Goal: Check status: Check status

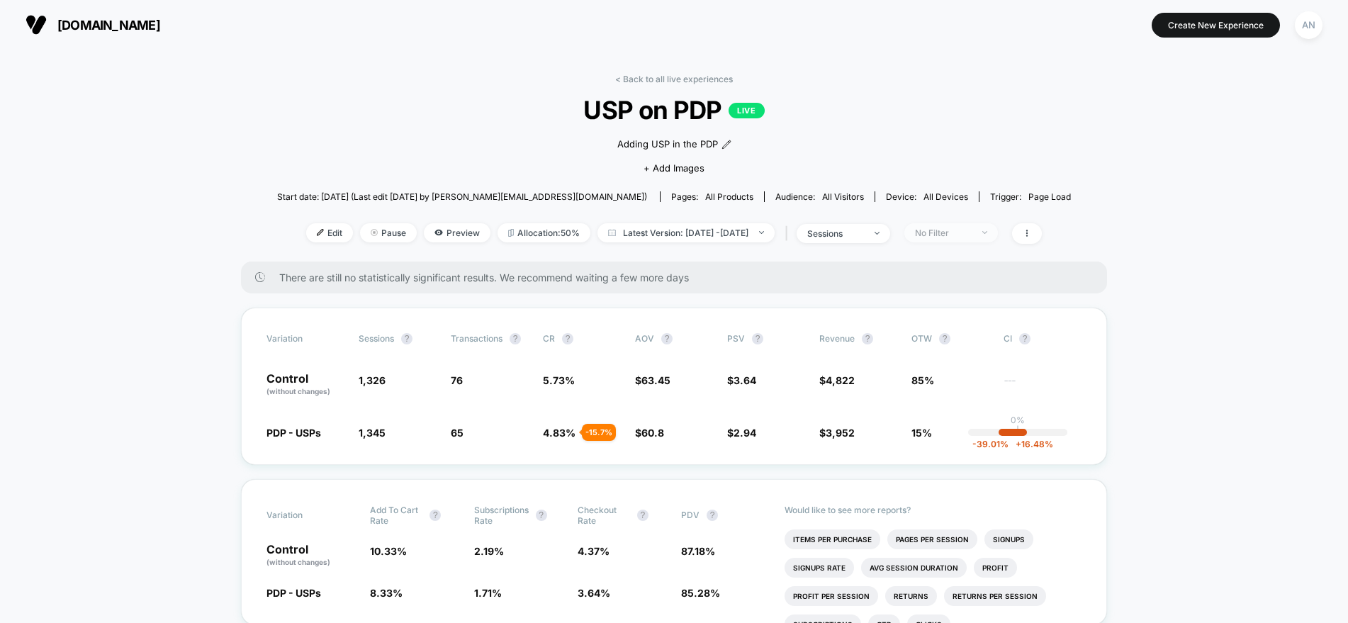
click at [971, 229] on div "No Filter" at bounding box center [943, 232] width 57 height 11
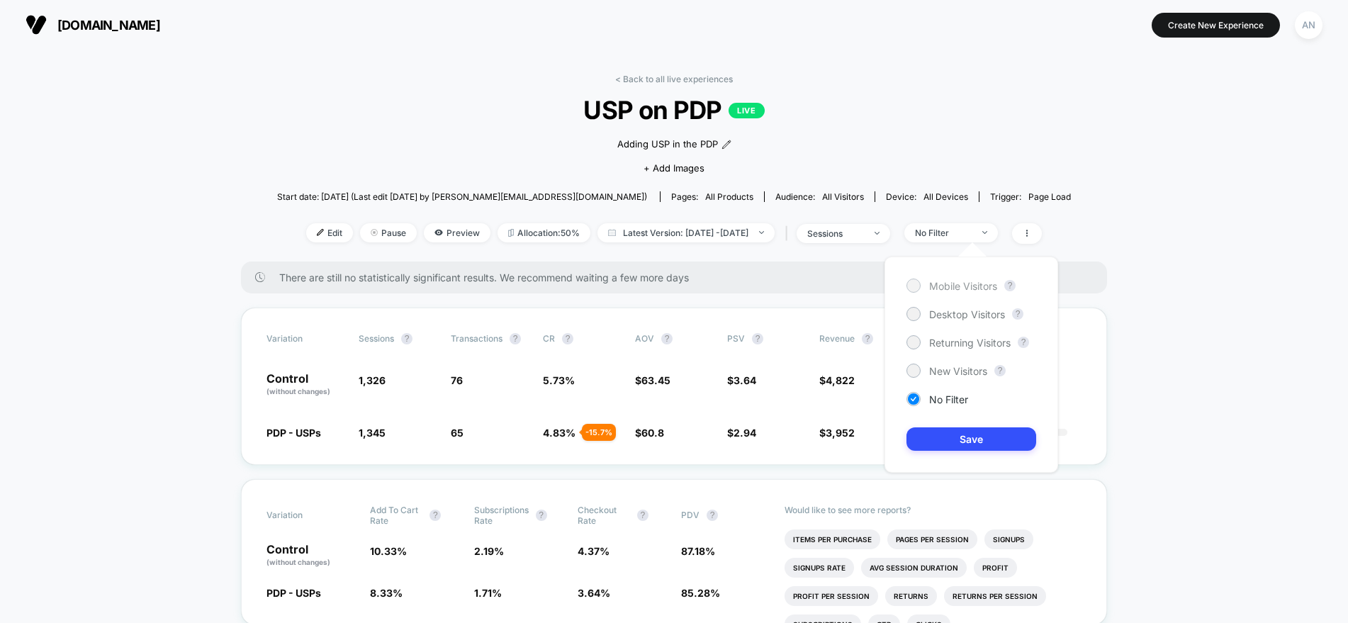
click at [915, 281] on div at bounding box center [913, 285] width 11 height 11
click at [967, 444] on button "Save" at bounding box center [971, 438] width 130 height 23
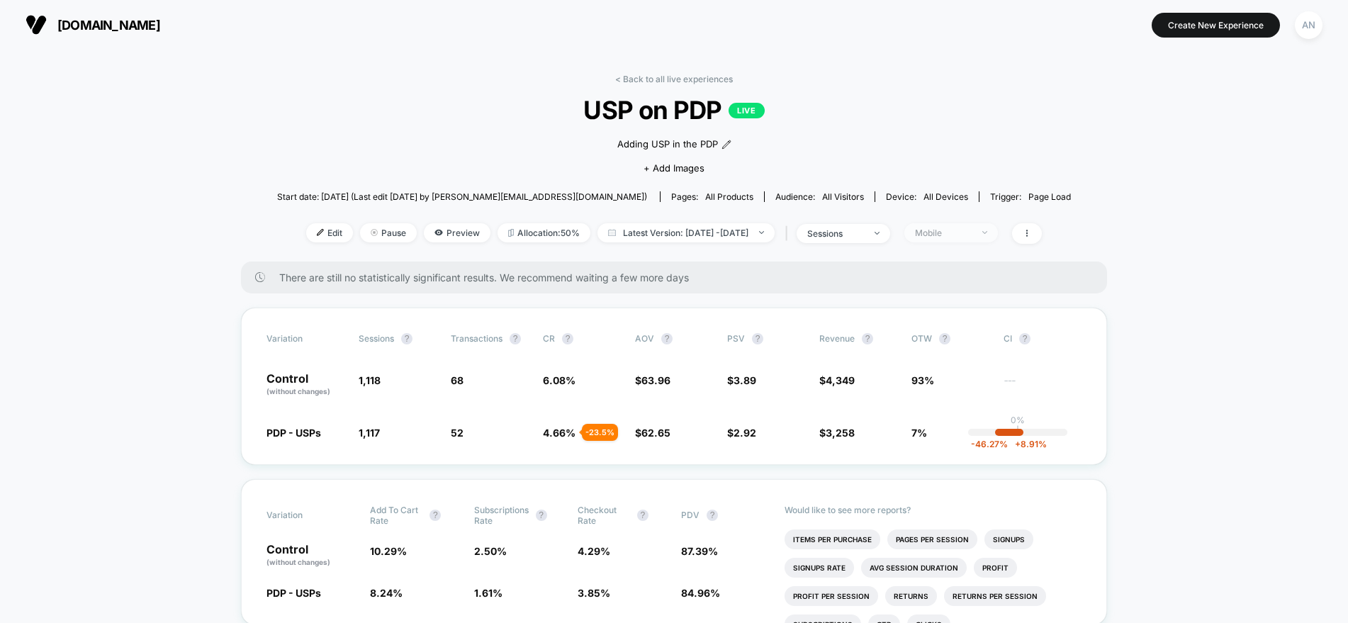
click at [971, 235] on div "Mobile" at bounding box center [943, 232] width 57 height 11
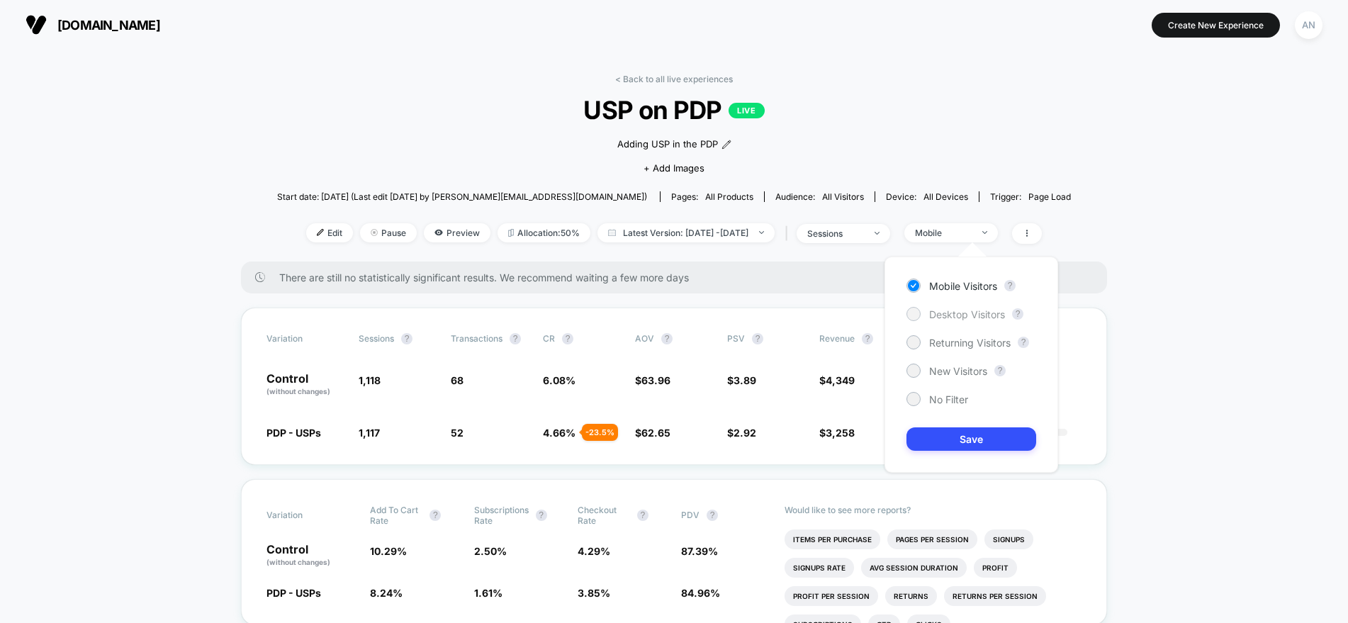
click at [918, 313] on div at bounding box center [913, 313] width 11 height 11
click at [936, 436] on button "Save" at bounding box center [971, 438] width 130 height 23
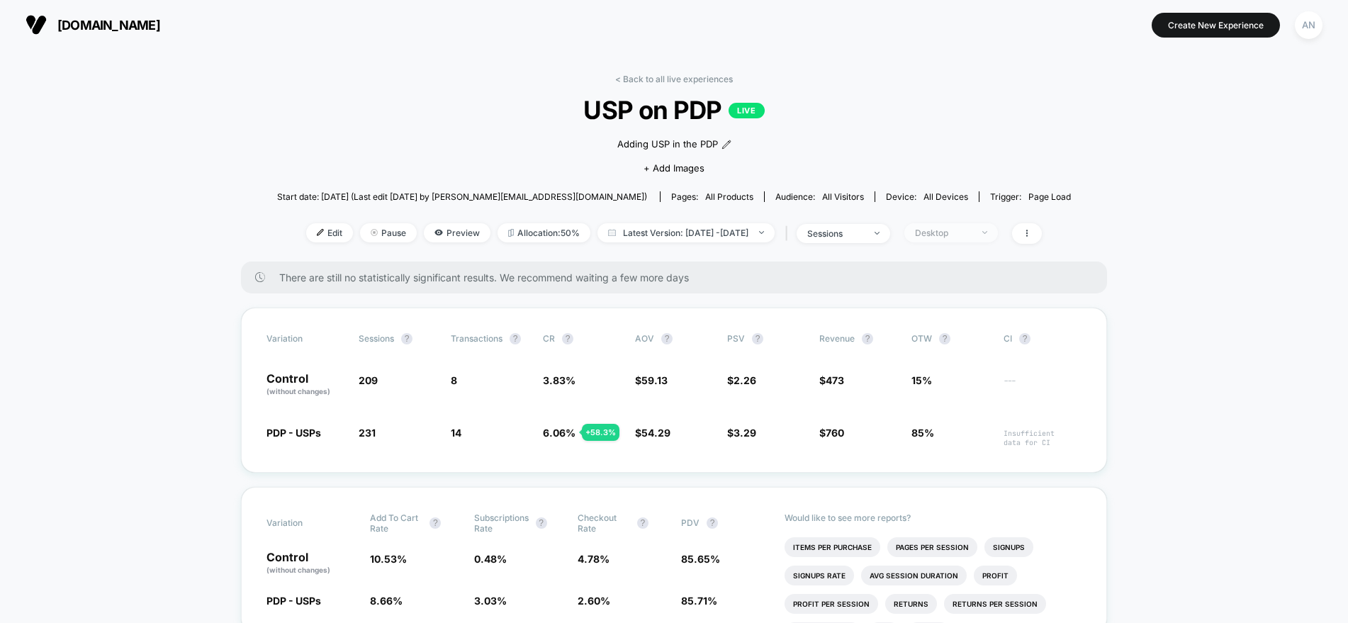
click at [971, 235] on div "Desktop" at bounding box center [943, 232] width 57 height 11
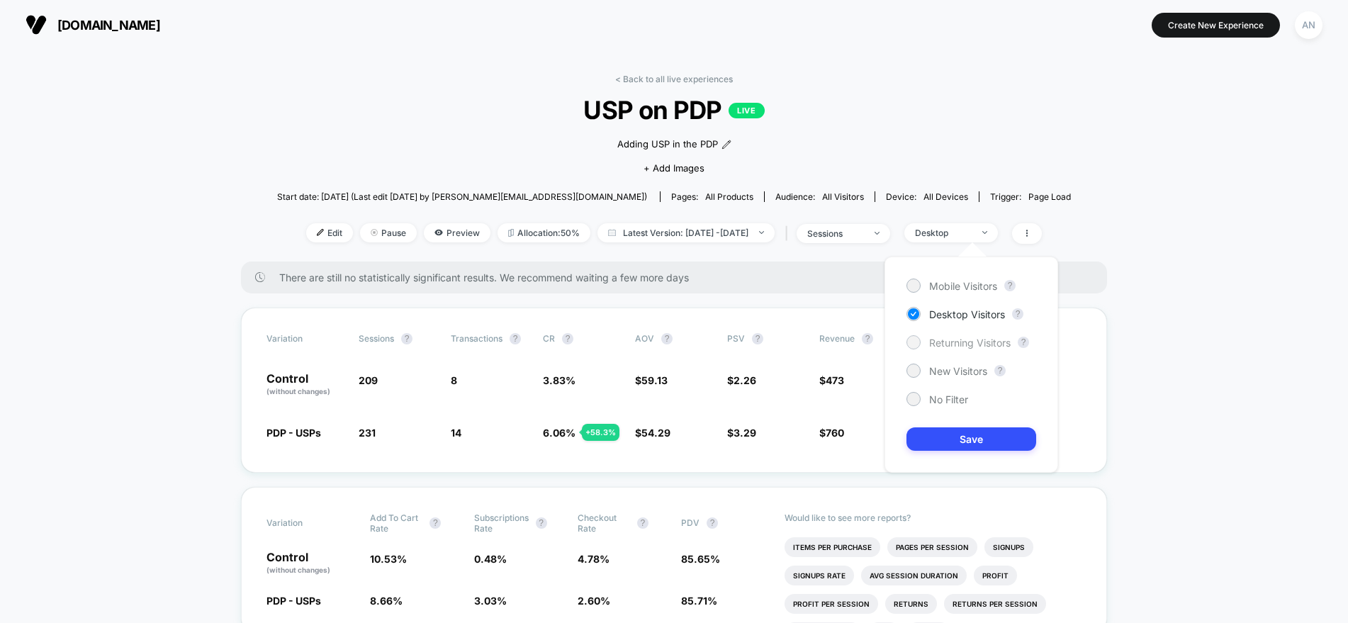
click at [913, 341] on div at bounding box center [913, 342] width 11 height 11
click at [941, 434] on button "Save" at bounding box center [971, 438] width 130 height 23
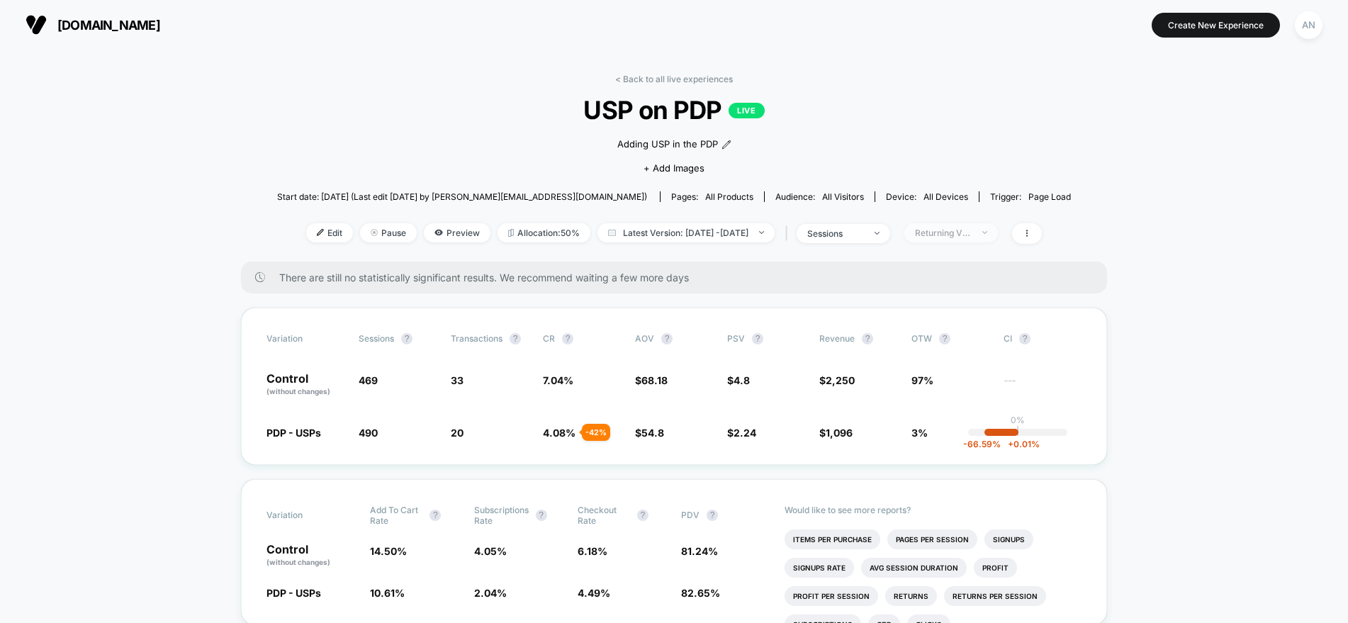
click at [996, 231] on span "Returning Visitors" at bounding box center [951, 232] width 94 height 19
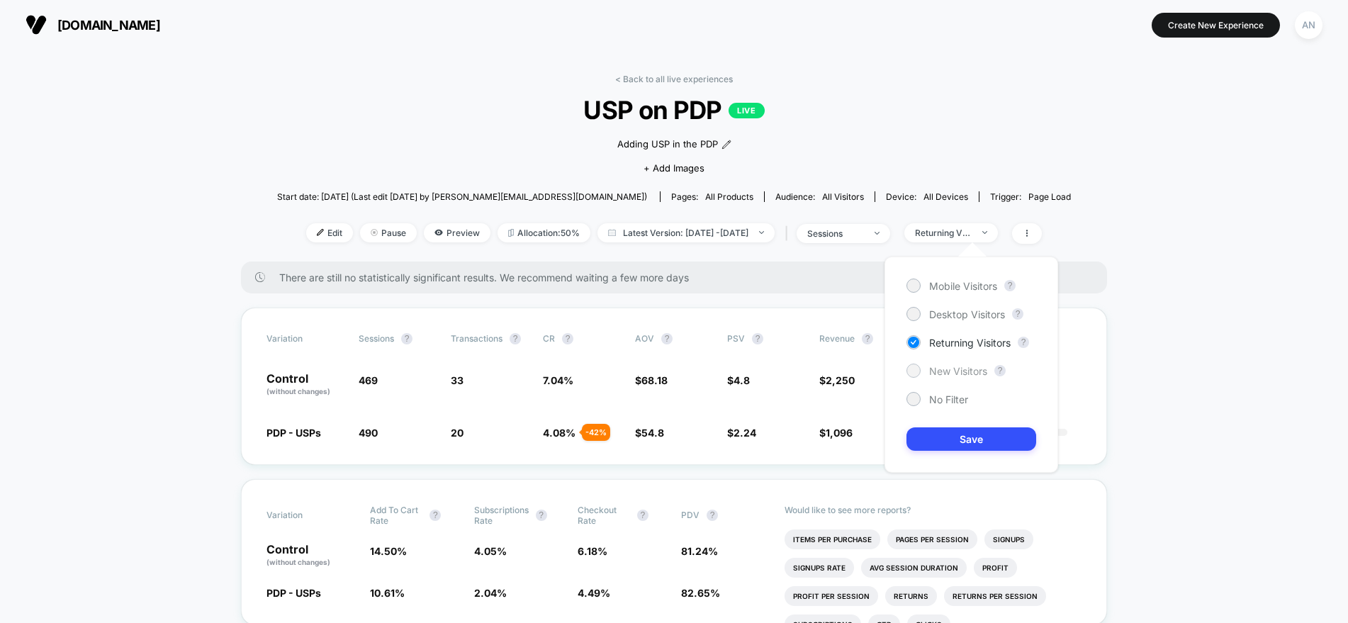
click at [917, 369] on div at bounding box center [913, 370] width 11 height 11
click at [928, 440] on button "Save" at bounding box center [971, 438] width 130 height 23
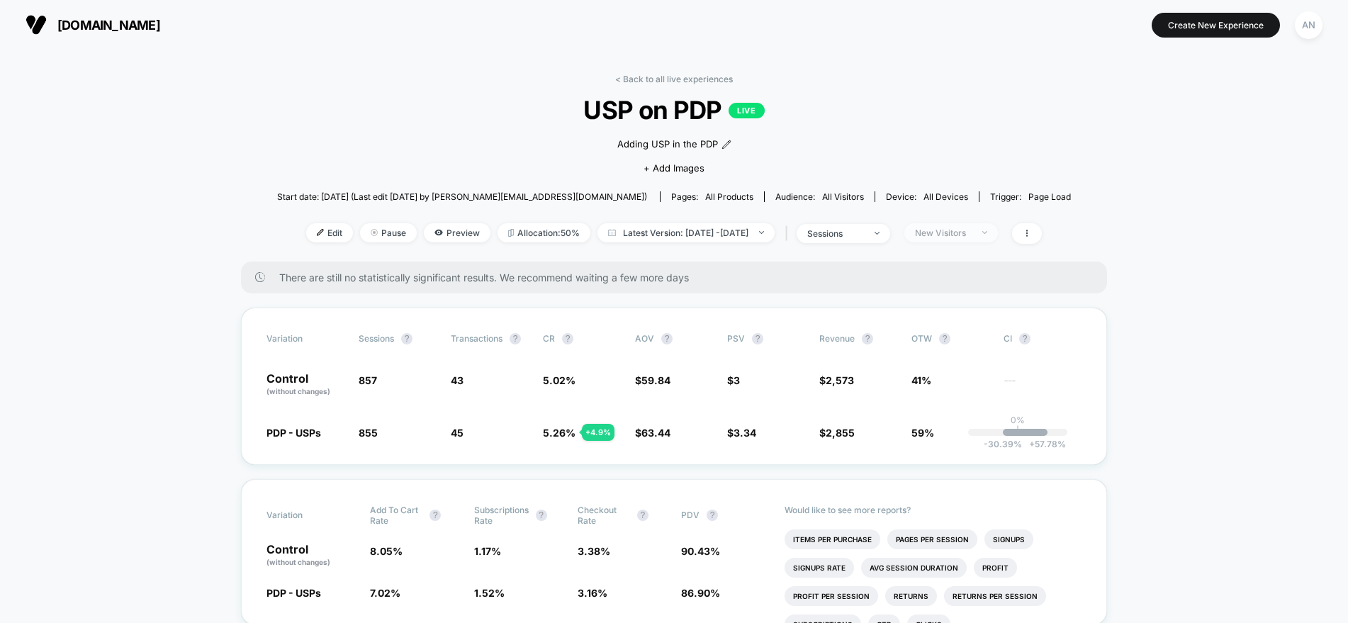
click at [982, 232] on div at bounding box center [976, 232] width 11 height 1
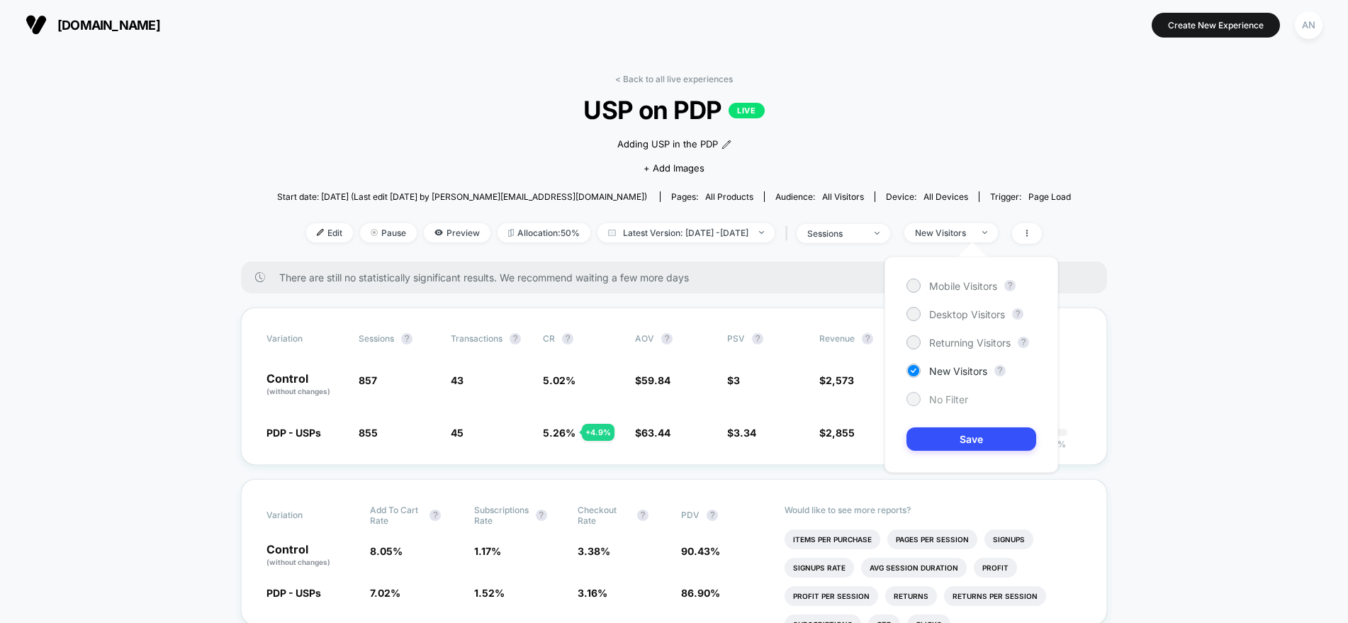
click at [914, 400] on div at bounding box center [913, 398] width 11 height 11
click at [947, 437] on button "Save" at bounding box center [971, 438] width 130 height 23
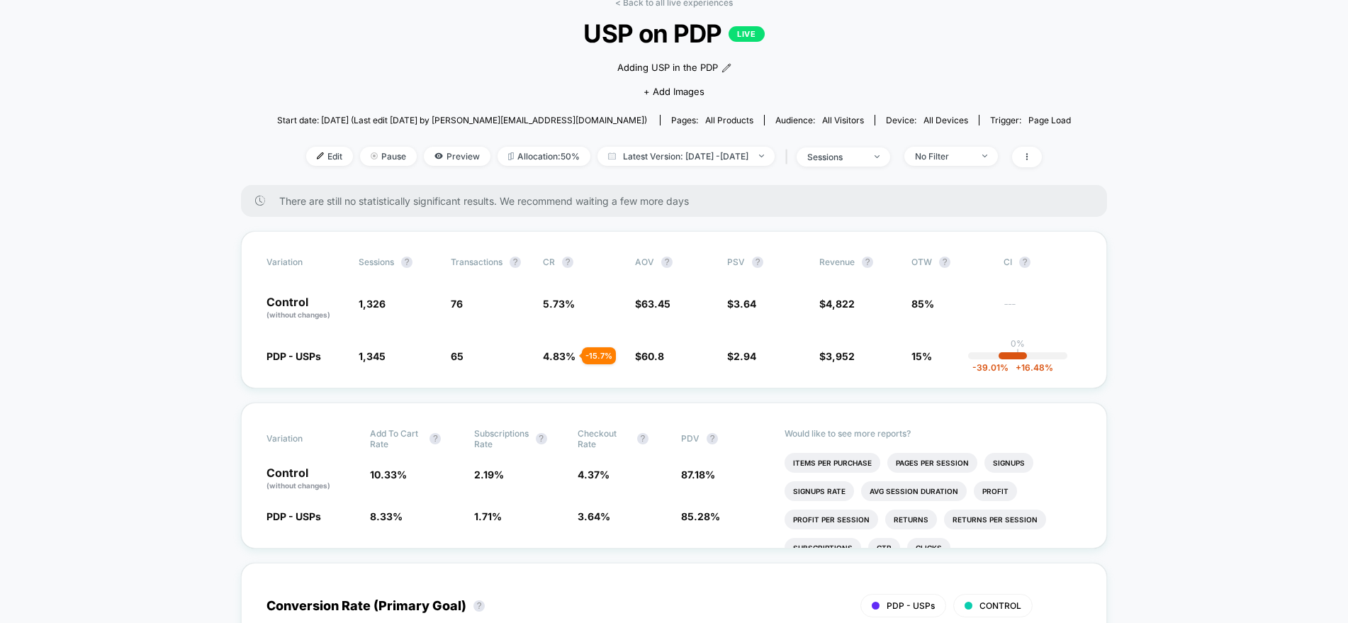
scroll to position [111, 0]
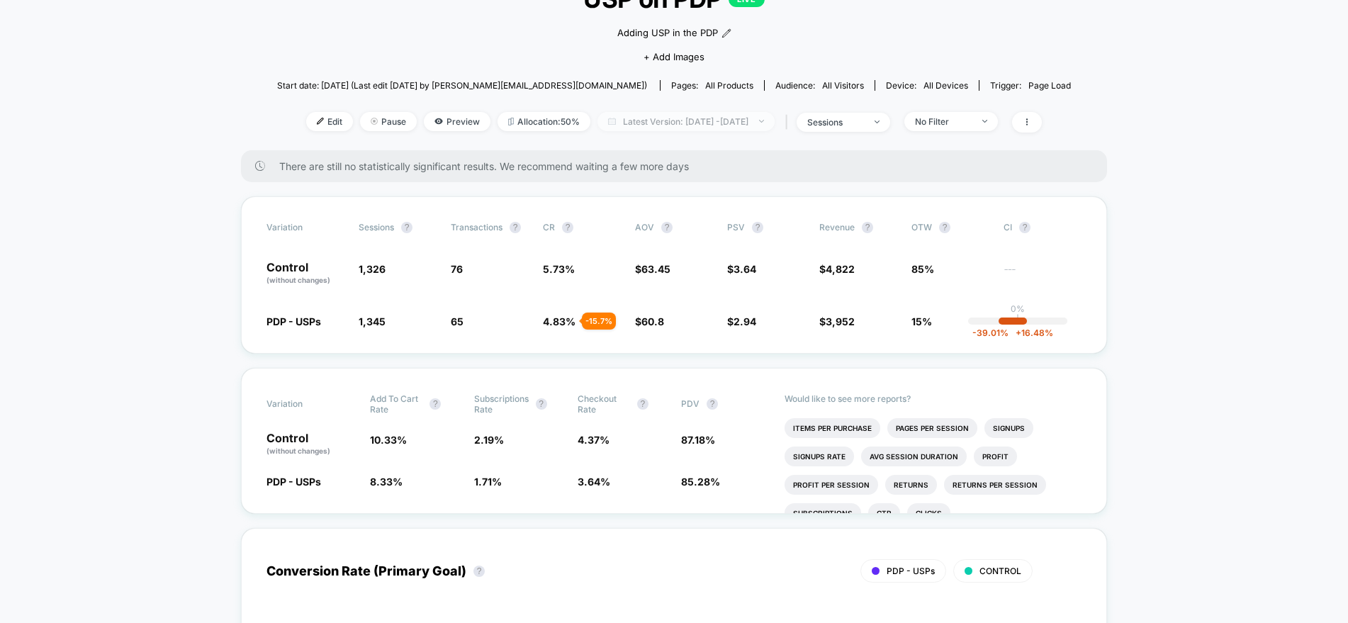
click at [743, 122] on span "Latest Version: [DATE] - [DATE]" at bounding box center [685, 121] width 177 height 19
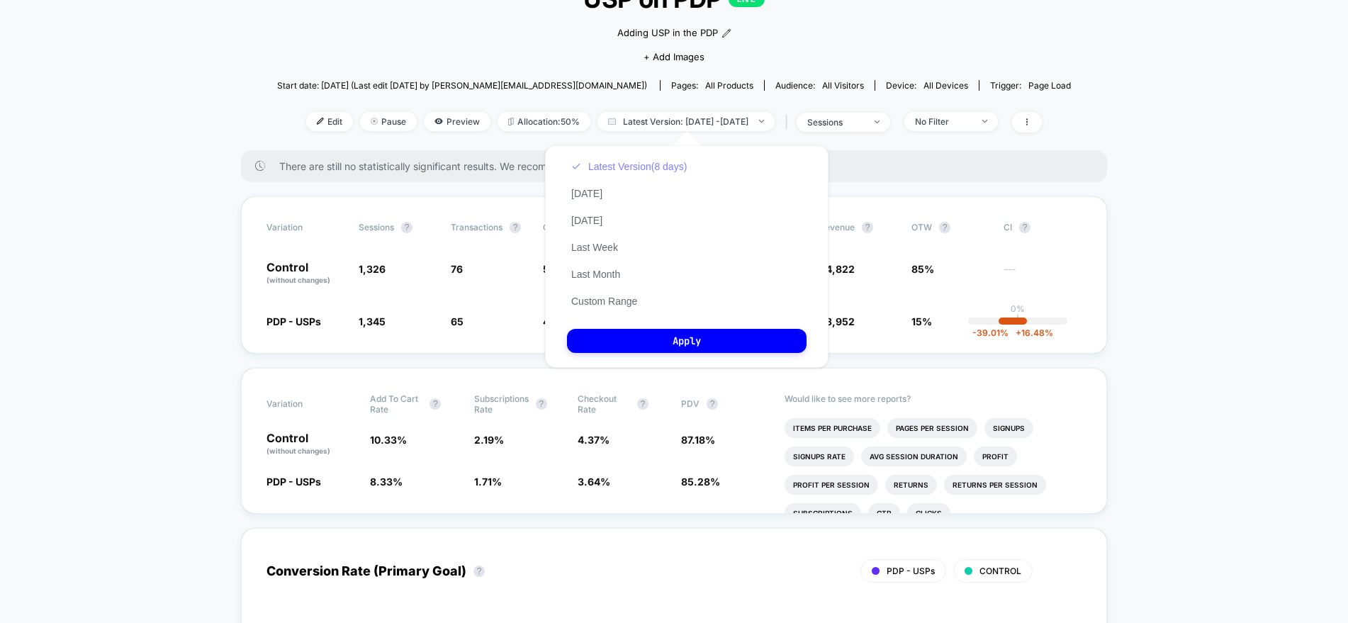
click at [636, 163] on button "Latest Version (8 days)" at bounding box center [629, 166] width 124 height 13
click at [636, 335] on button "Apply" at bounding box center [686, 341] width 239 height 24
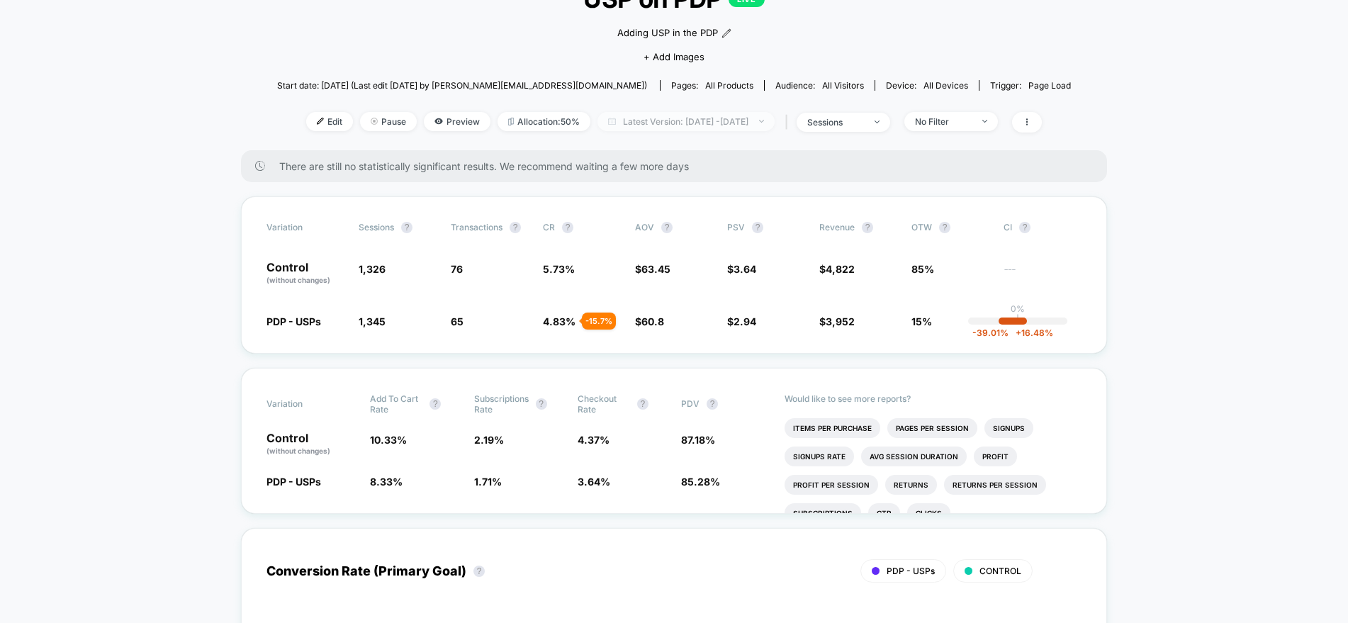
click at [738, 122] on span "Latest Version: [DATE] - [DATE]" at bounding box center [685, 121] width 177 height 19
select select "*"
select select "****"
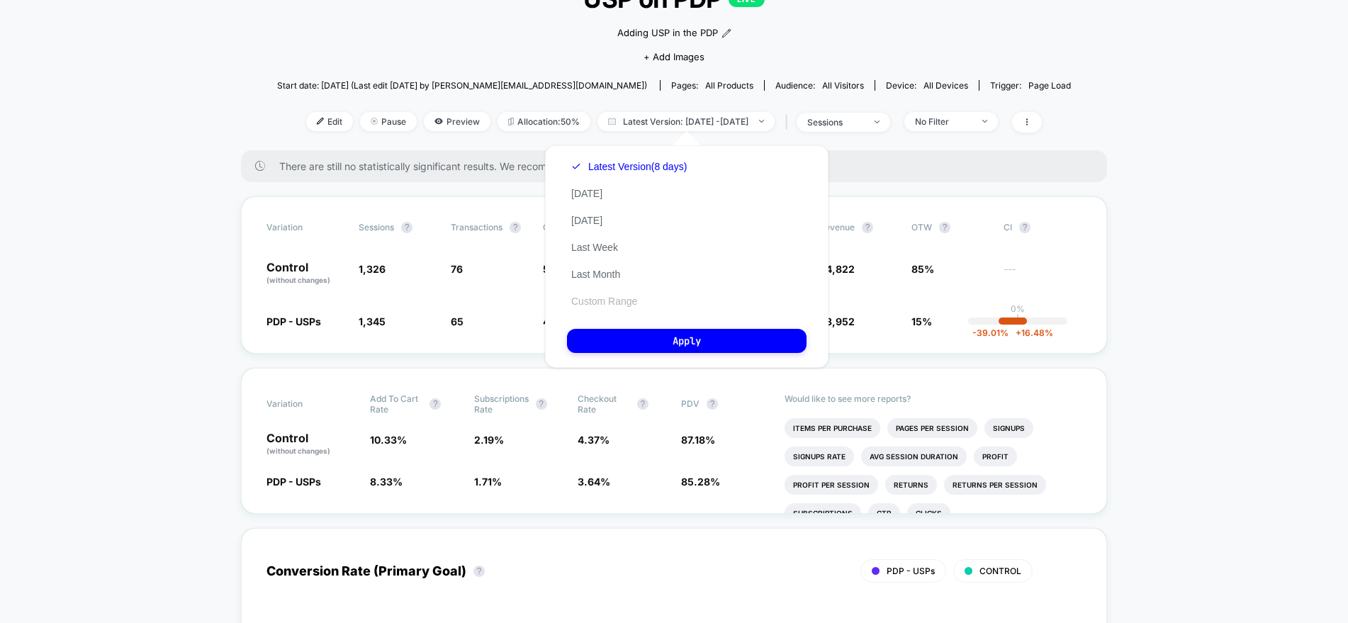
click at [592, 300] on button "Custom Range" at bounding box center [604, 301] width 74 height 13
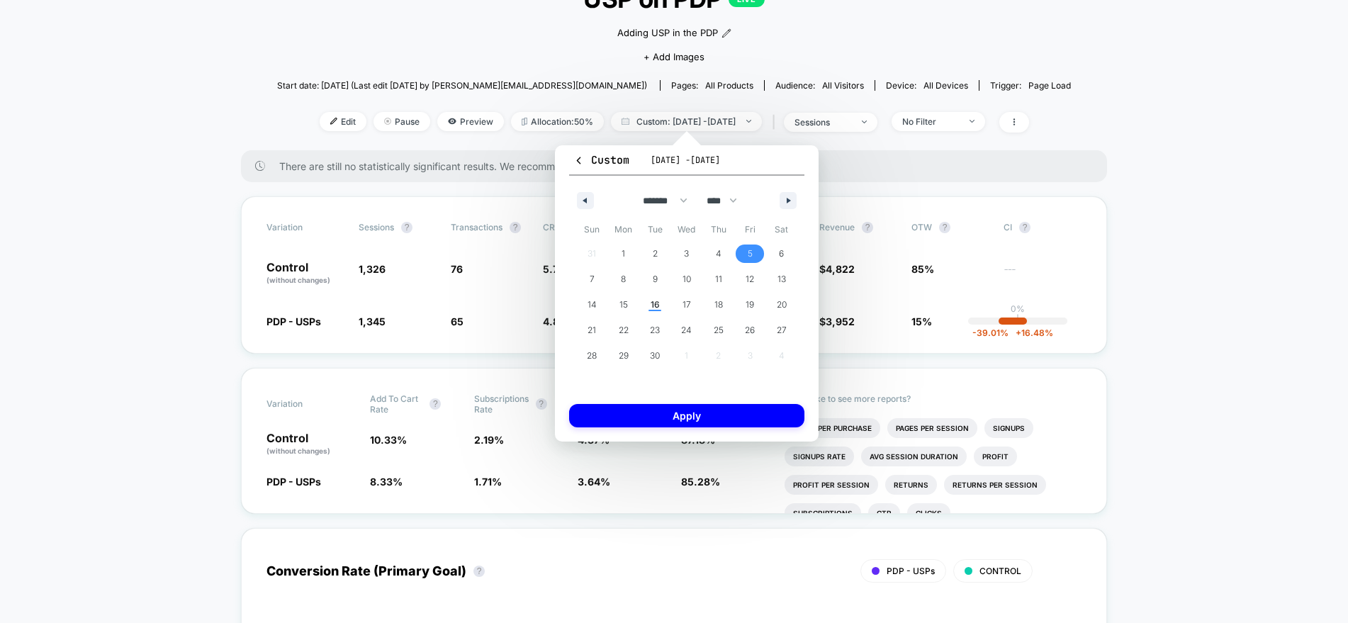
click at [744, 254] on span "5" at bounding box center [750, 253] width 32 height 18
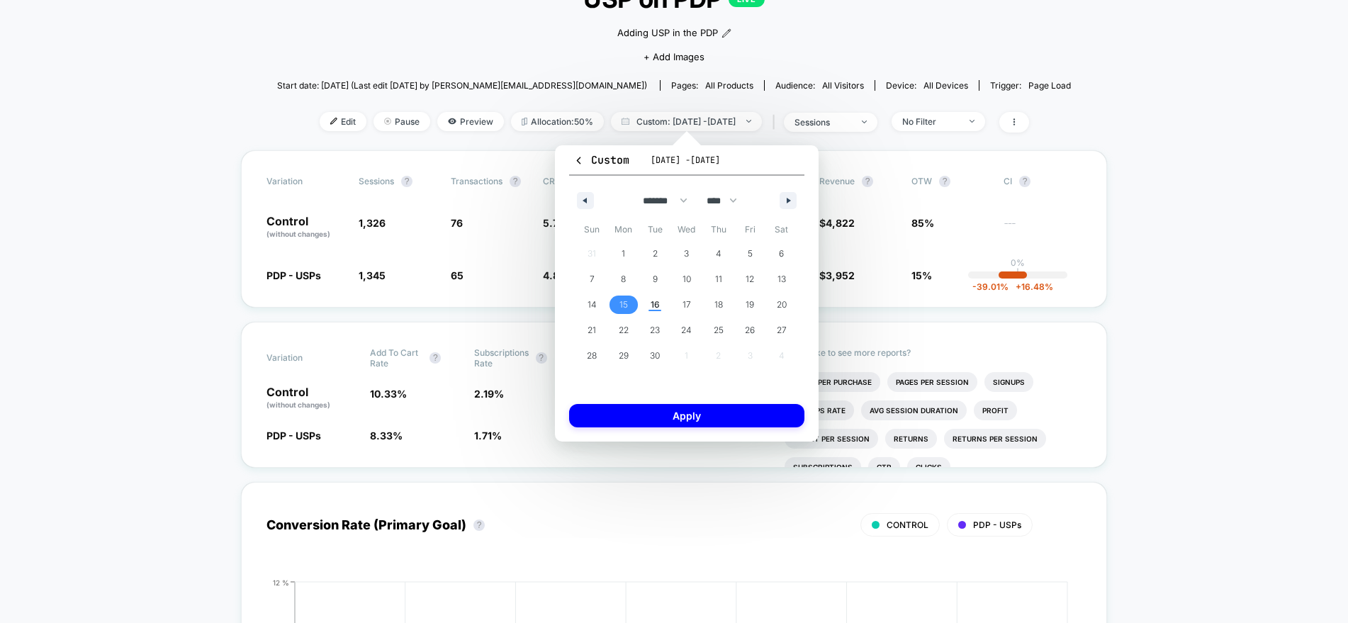
click at [627, 306] on span "15" at bounding box center [623, 305] width 9 height 26
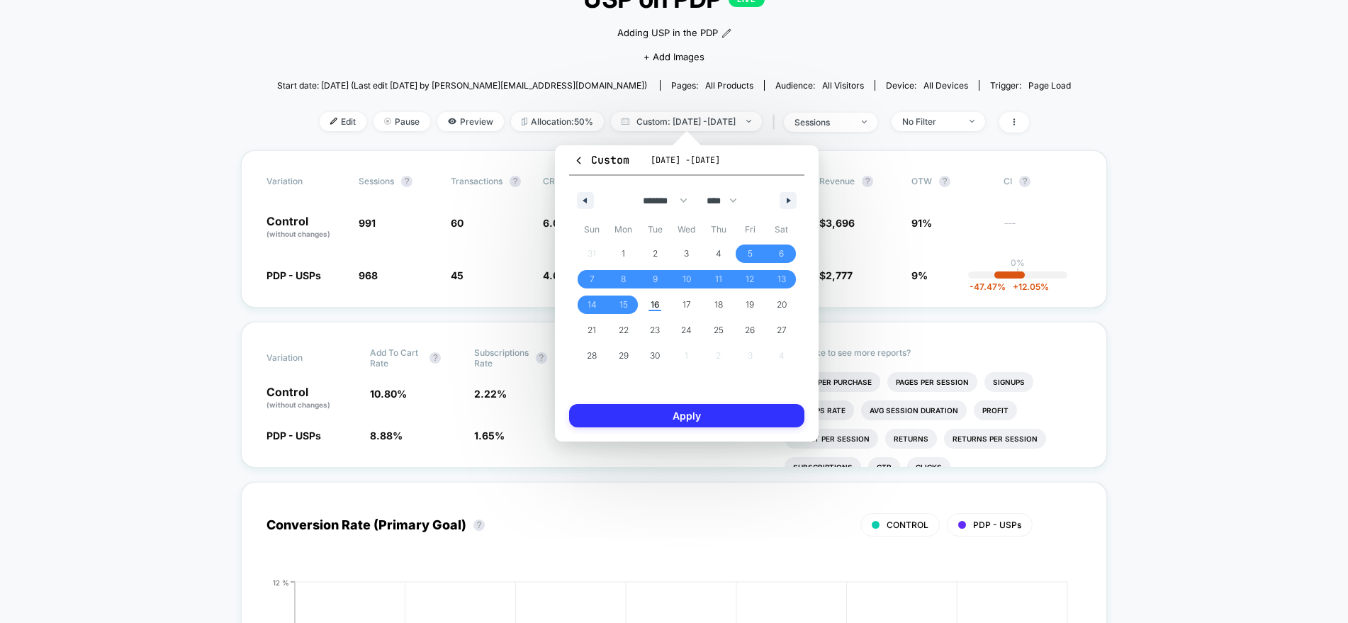
click at [690, 410] on button "Apply" at bounding box center [686, 415] width 235 height 23
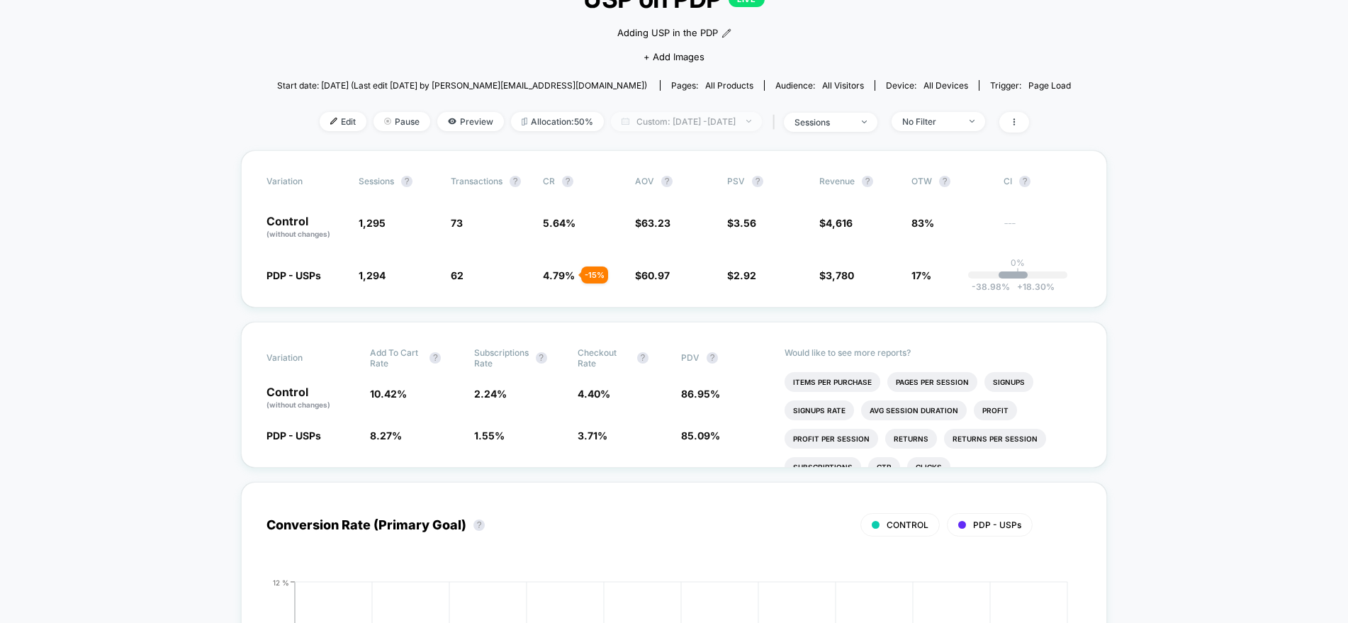
click at [750, 122] on span "Custom: [DATE] - [DATE]" at bounding box center [686, 121] width 151 height 19
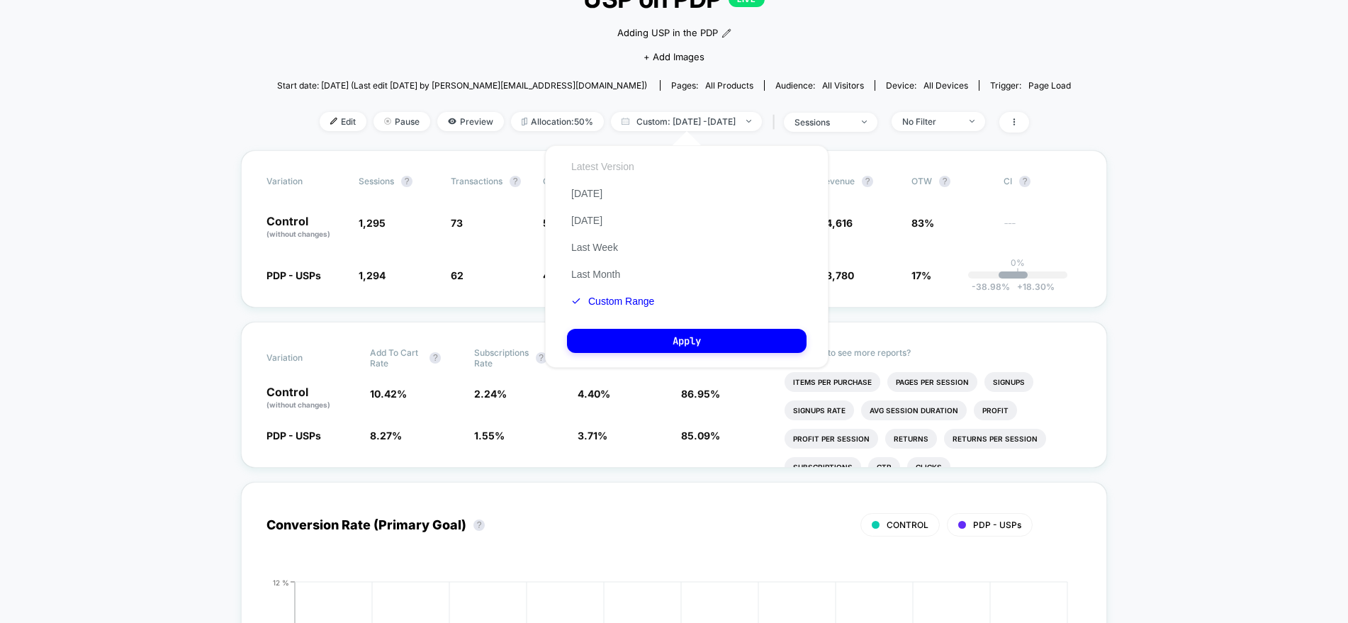
click at [627, 165] on button "Latest Version" at bounding box center [603, 166] width 72 height 13
click at [662, 335] on button "Apply" at bounding box center [686, 341] width 239 height 24
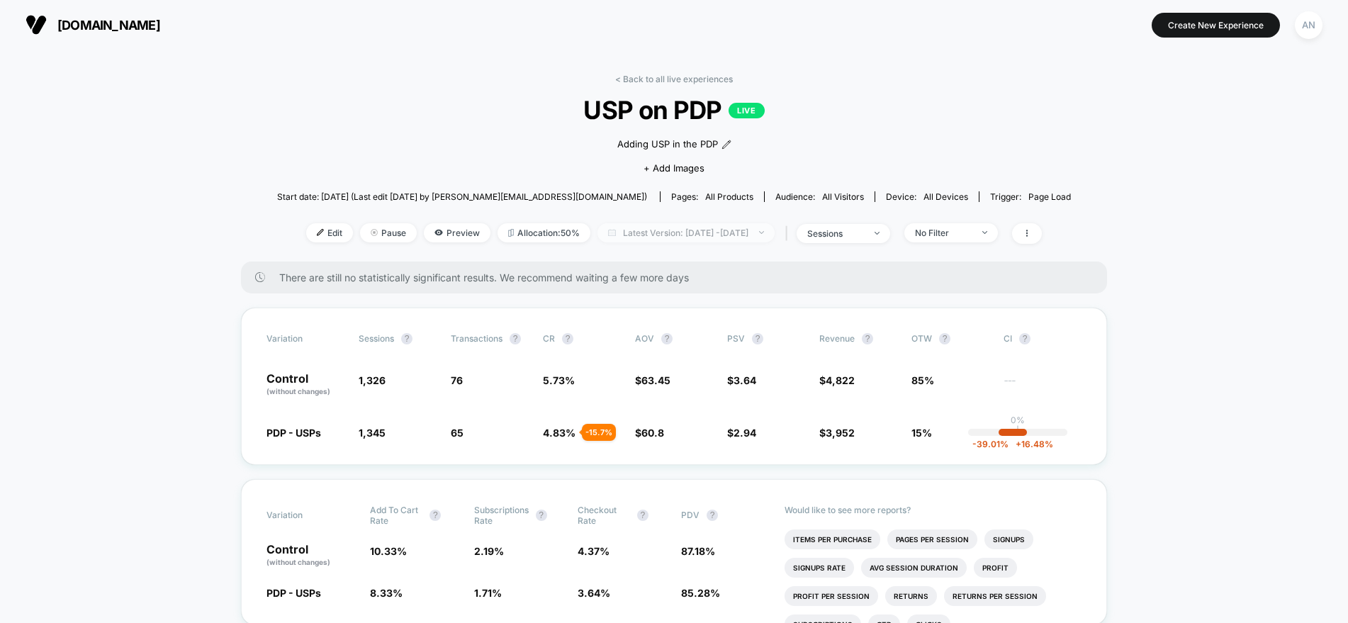
click at [626, 233] on span "Latest Version: [DATE] - [DATE]" at bounding box center [685, 232] width 177 height 19
select select "*"
select select "****"
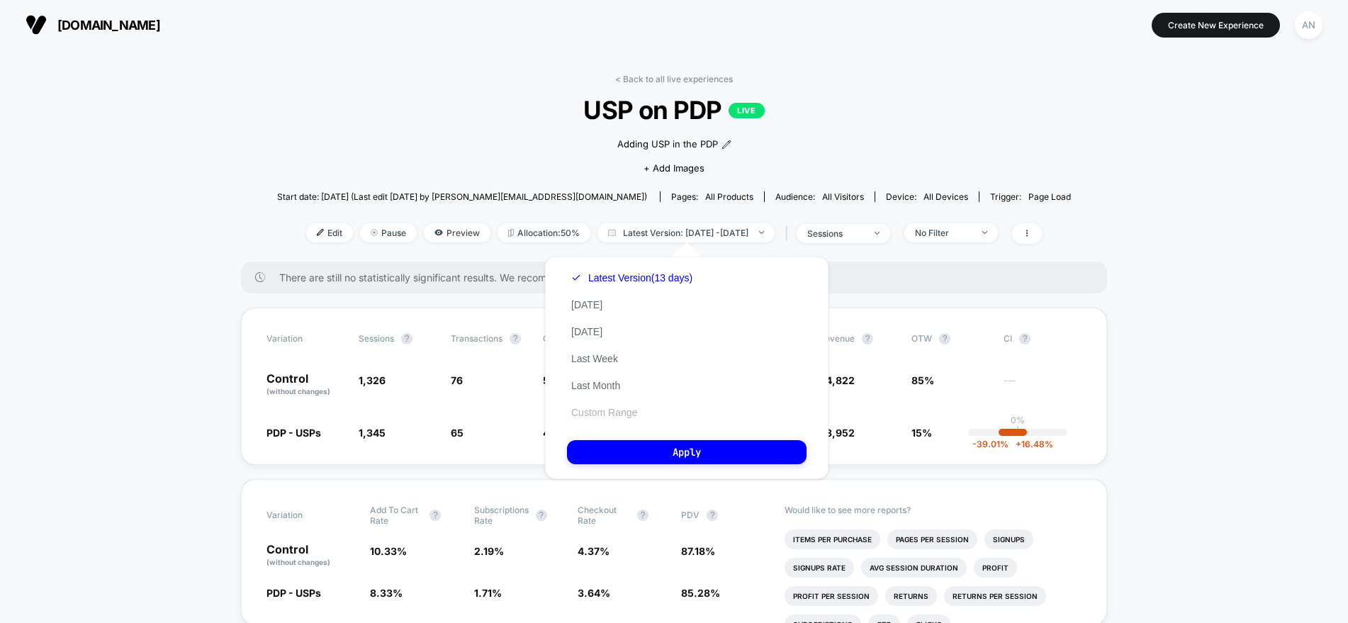
click at [602, 414] on button "Custom Range" at bounding box center [604, 412] width 74 height 13
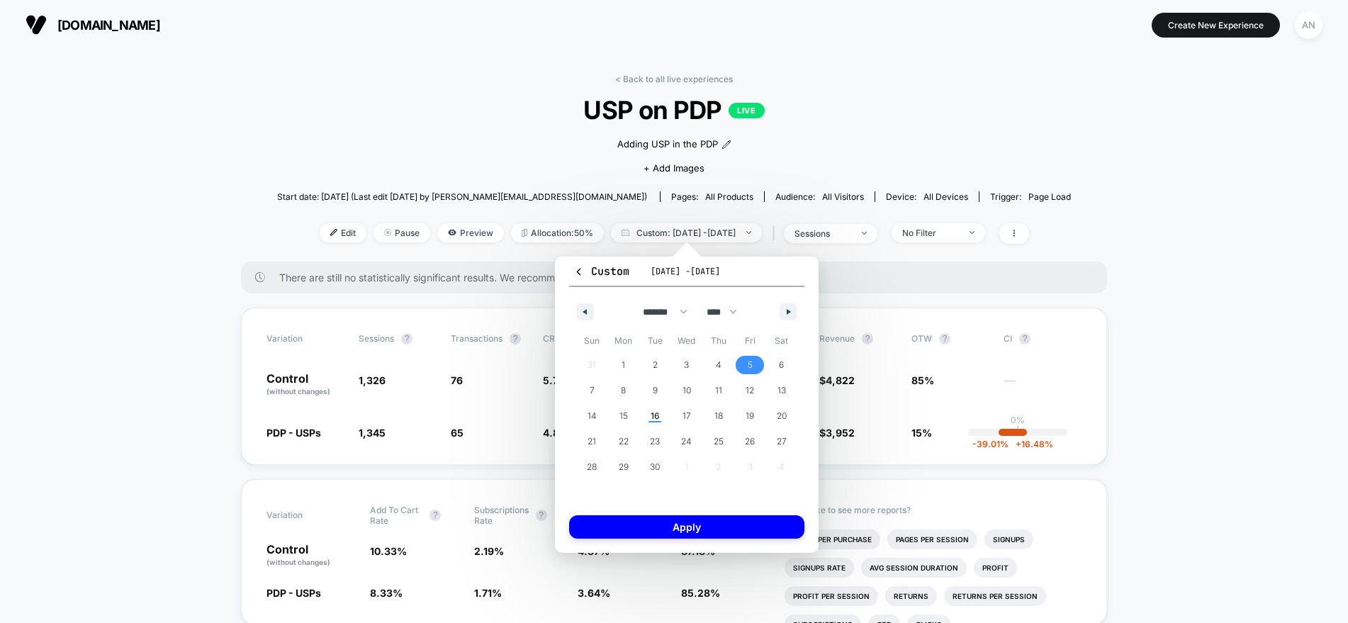
click at [753, 363] on span "5" at bounding box center [750, 365] width 32 height 18
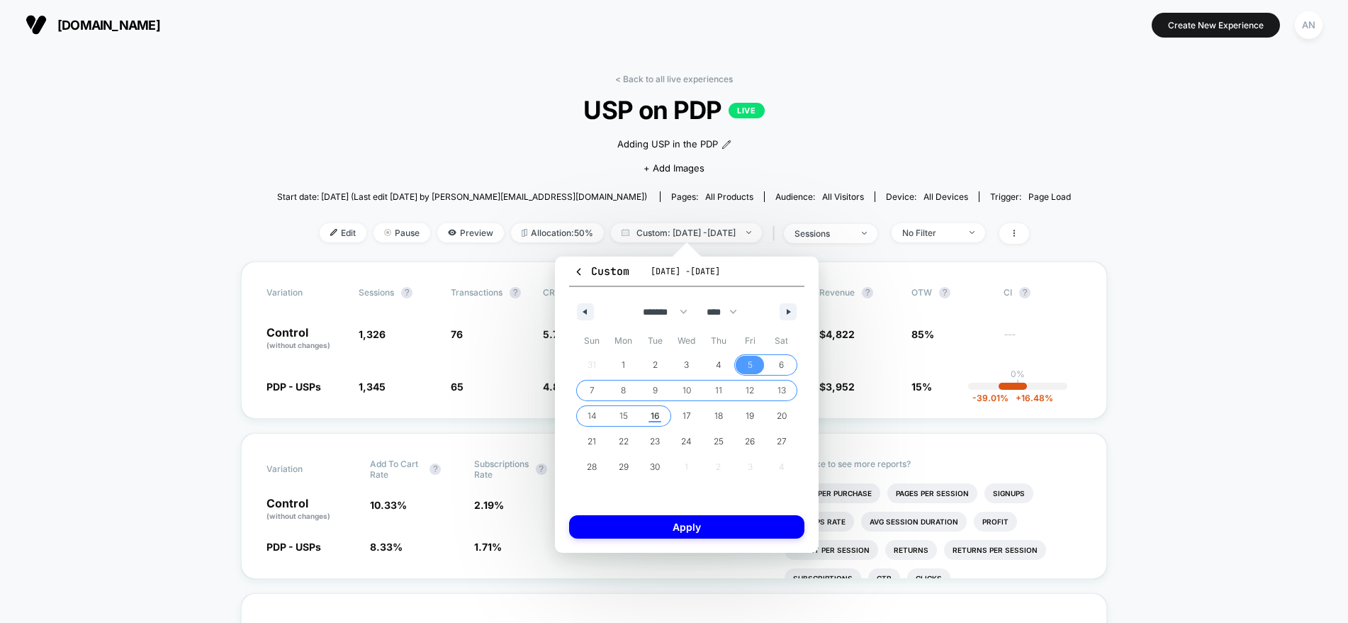
click at [659, 414] on span "16" at bounding box center [654, 416] width 9 height 26
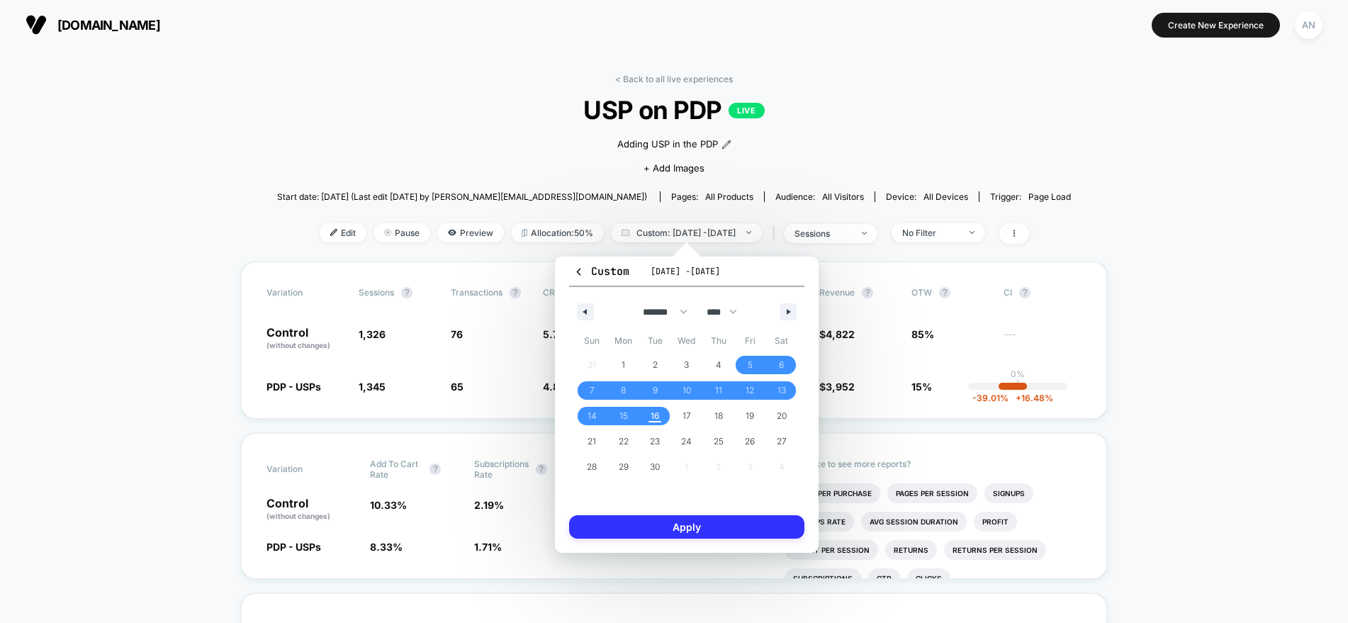
click at [677, 523] on button "Apply" at bounding box center [686, 526] width 235 height 23
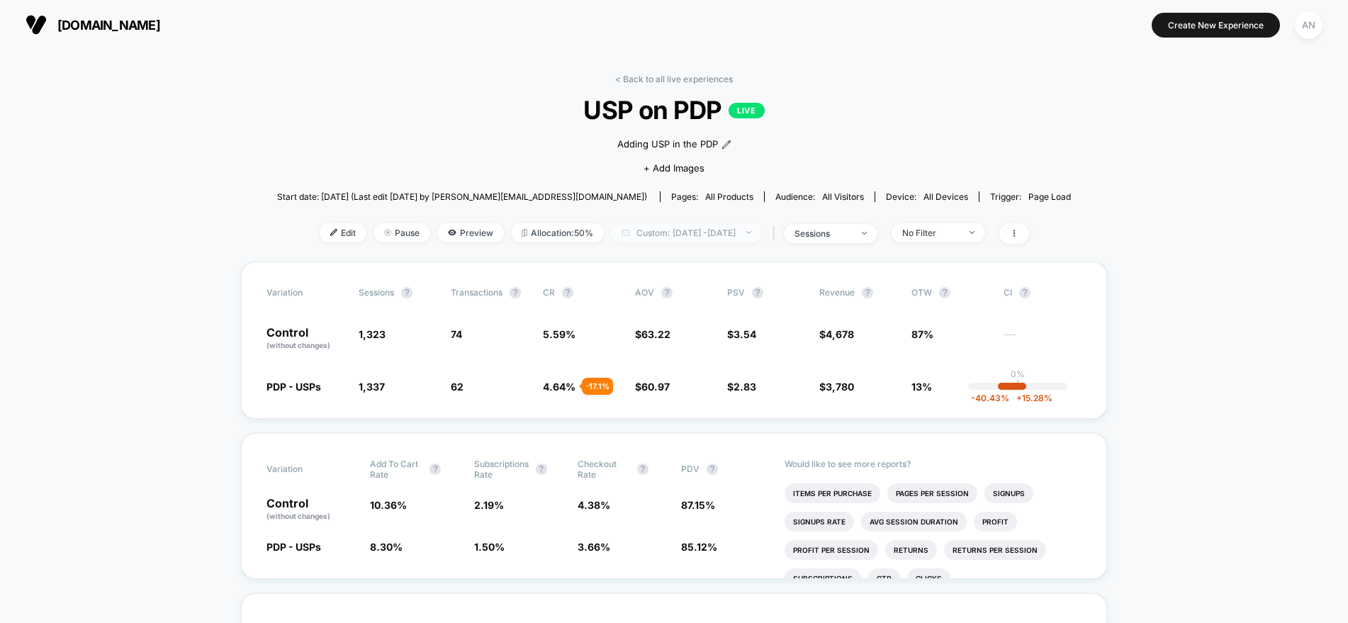
click at [706, 236] on span "Custom: [DATE] - [DATE]" at bounding box center [686, 232] width 151 height 19
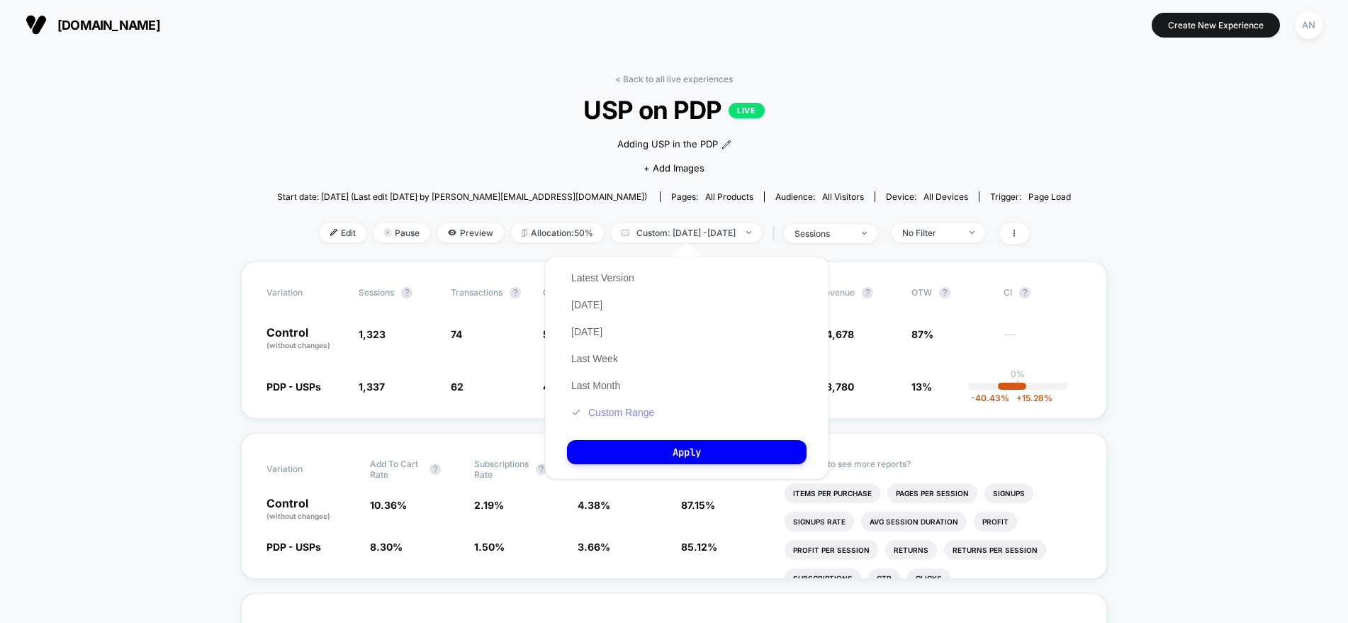
click at [620, 410] on button "Custom Range" at bounding box center [612, 412] width 91 height 13
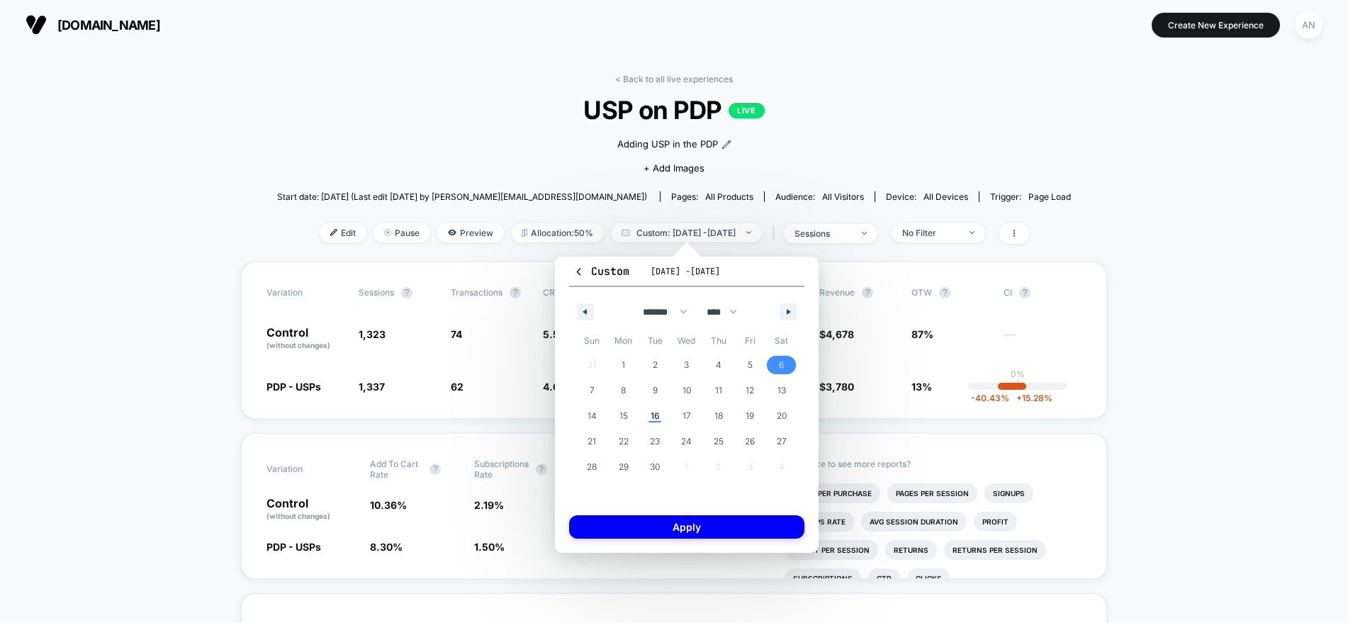
click at [778, 361] on span "6" at bounding box center [781, 365] width 32 height 18
click at [653, 413] on span "16" at bounding box center [654, 416] width 9 height 26
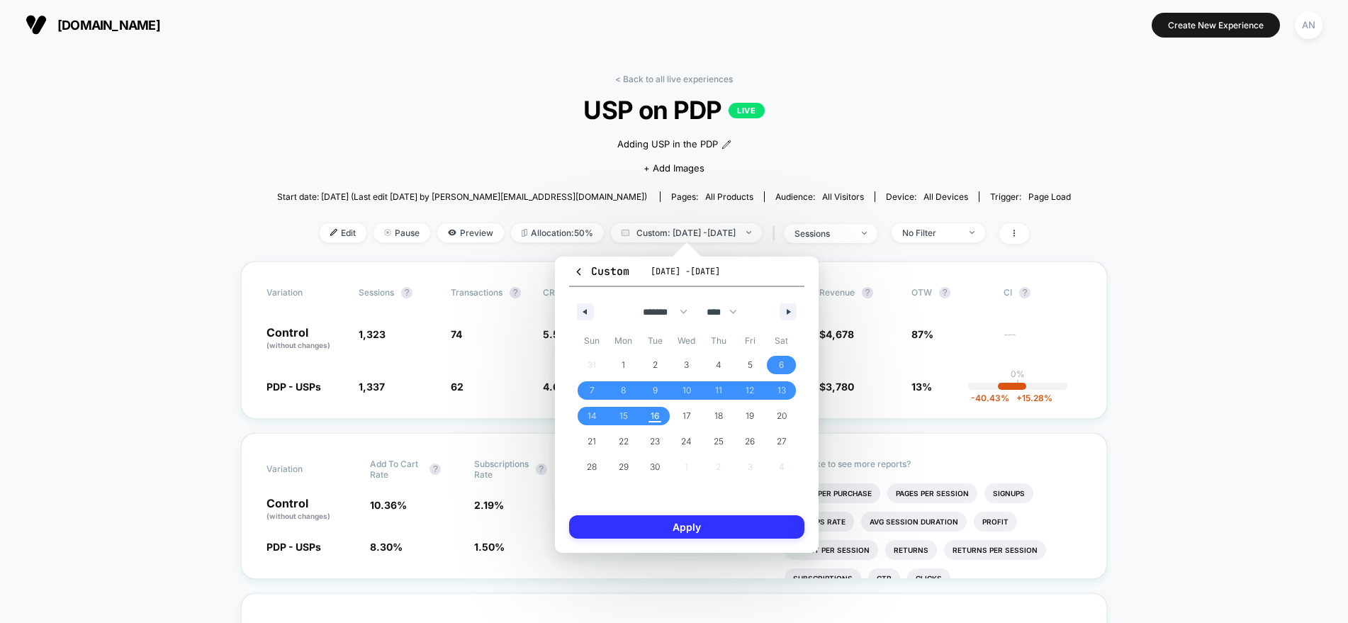
click at [692, 526] on button "Apply" at bounding box center [686, 526] width 235 height 23
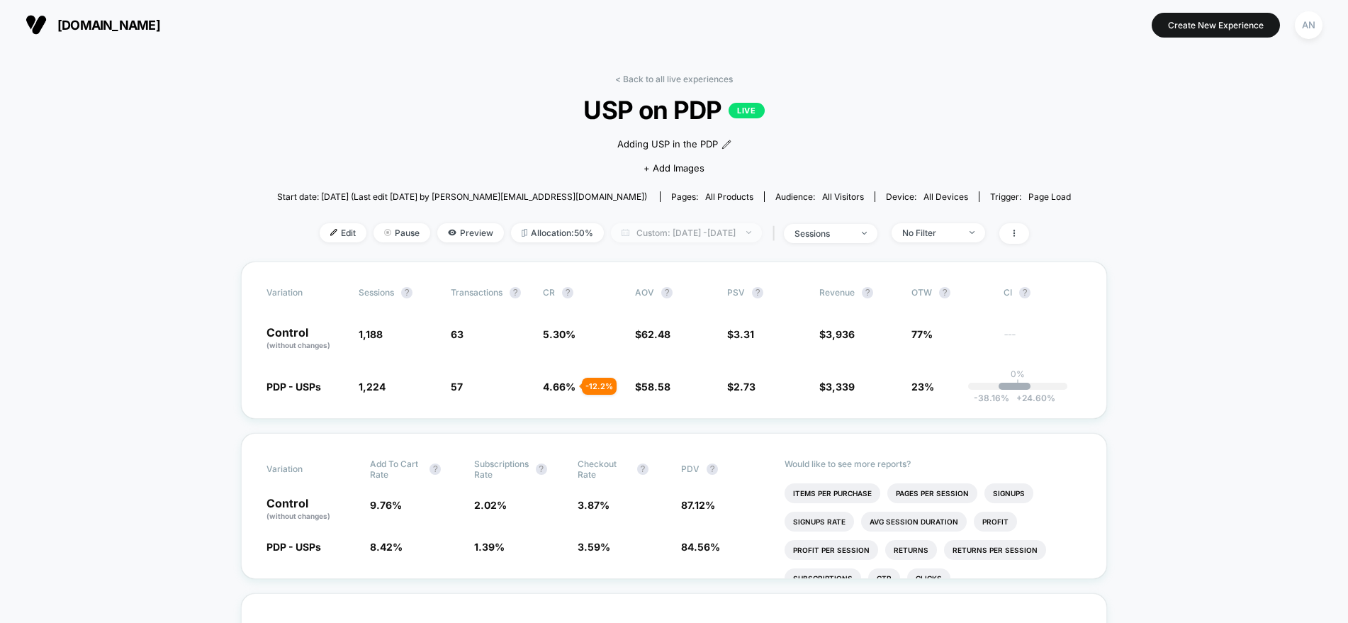
click at [728, 235] on span "Custom: [DATE] - [DATE]" at bounding box center [686, 232] width 151 height 19
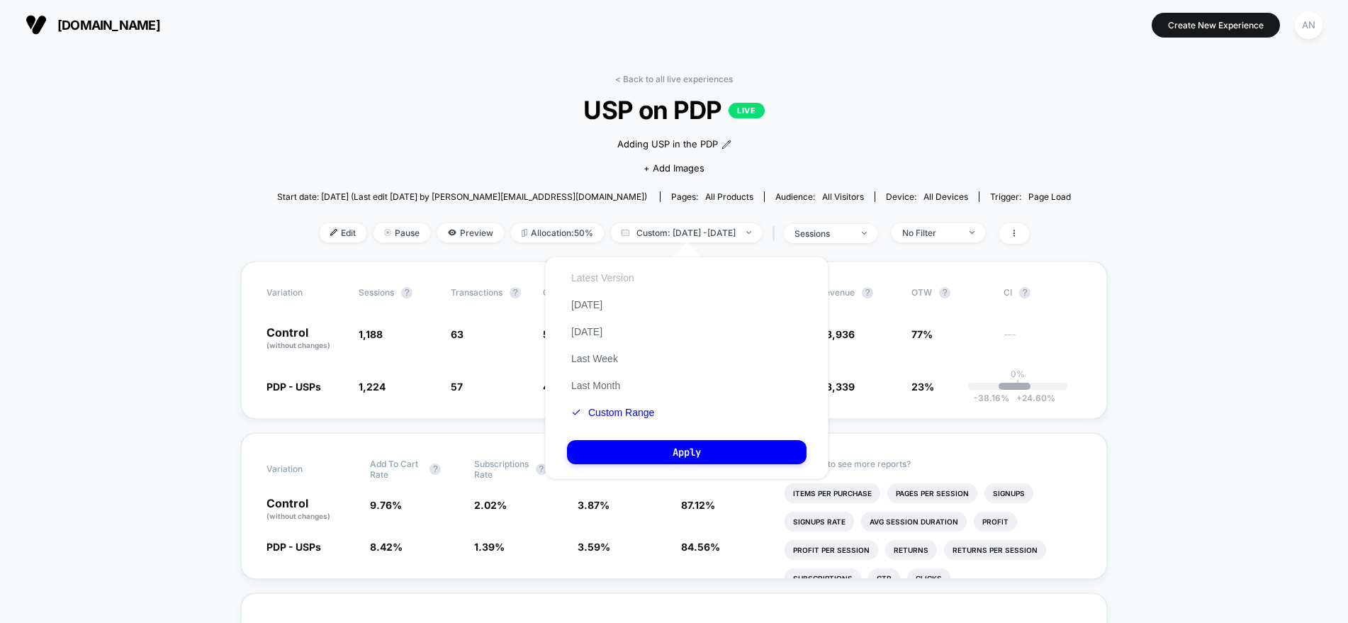
click at [614, 275] on button "Latest Version" at bounding box center [603, 277] width 72 height 13
click at [618, 449] on button "Apply" at bounding box center [686, 452] width 239 height 24
